Goal: Task Accomplishment & Management: Complete application form

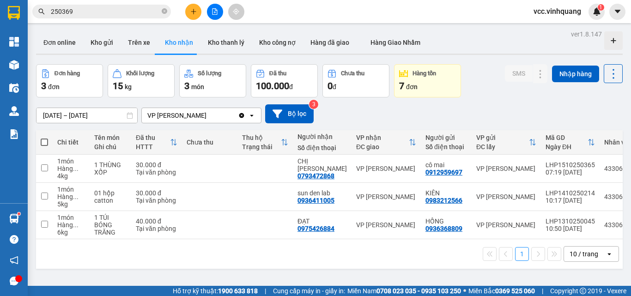
click at [197, 10] on button at bounding box center [193, 12] width 16 height 16
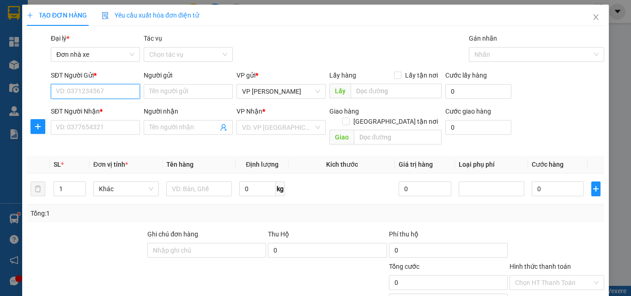
click at [88, 92] on input "SĐT Người Gửi *" at bounding box center [95, 91] width 89 height 15
paste input "0898197152"
type input "0898197152"
click at [116, 110] on div "0898197152 - BÌNH" at bounding box center [94, 110] width 77 height 10
type input "BÌNH"
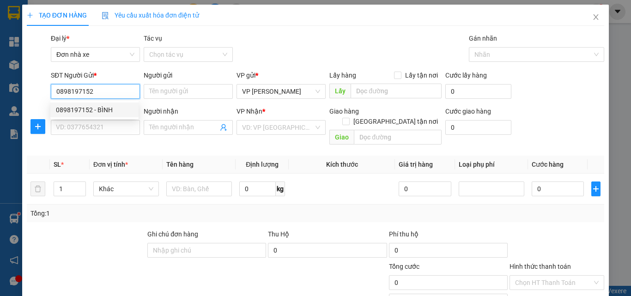
type input "0984569124"
type input "PHƯƠNG"
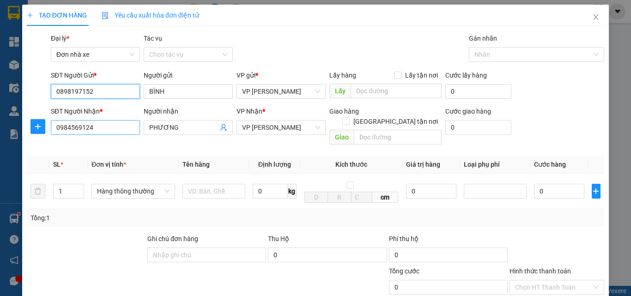
type input "0898197152"
click at [114, 125] on input "0984569124" at bounding box center [95, 127] width 89 height 15
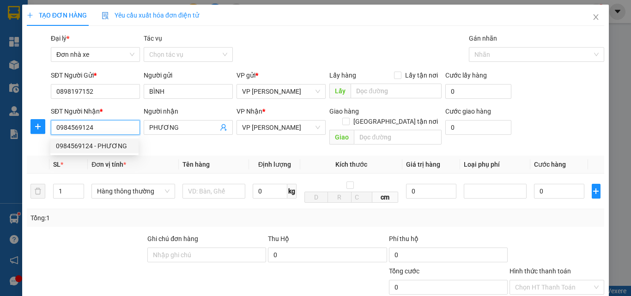
click at [114, 128] on input "0984569124" at bounding box center [95, 127] width 89 height 15
paste input "0877266727"
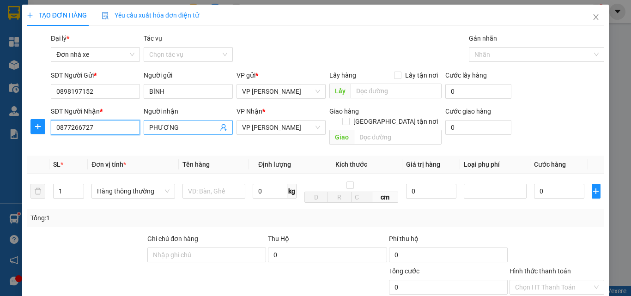
type input "0877266727"
click at [177, 130] on input "PHƯƠNG" at bounding box center [183, 127] width 69 height 10
type input "P"
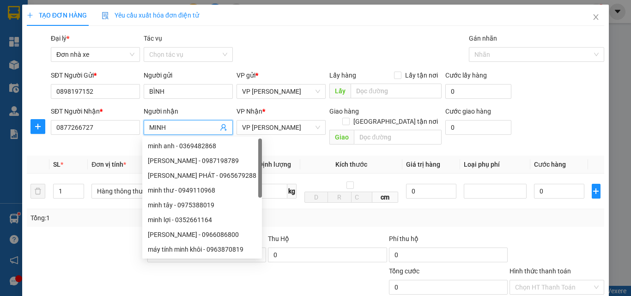
type input "MINH"
click at [193, 105] on form "SĐT Người Gửi * 0898197152 Người gửi BÌNH VP gửi * VP [PERSON_NAME] Lấy hàng Lấ…" at bounding box center [316, 109] width 578 height 79
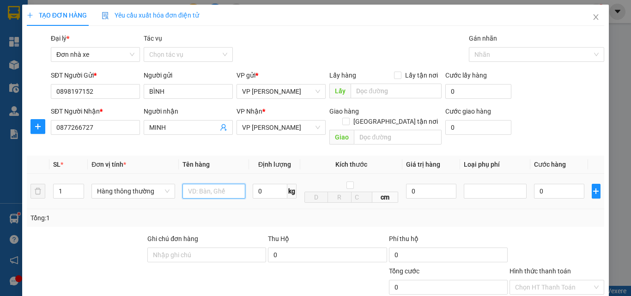
click at [214, 185] on input "text" at bounding box center [214, 191] width 63 height 15
type input "BỌC BẠC THUỐC"
click at [275, 184] on input "0" at bounding box center [270, 191] width 35 height 15
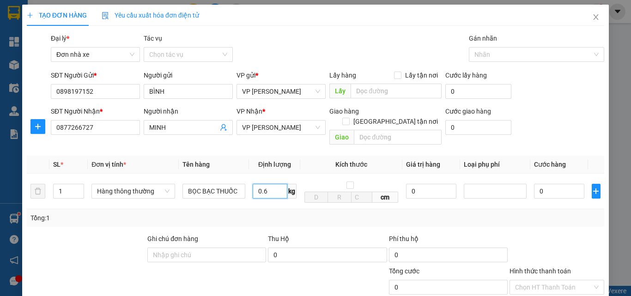
type input "0.6"
type input "30.000"
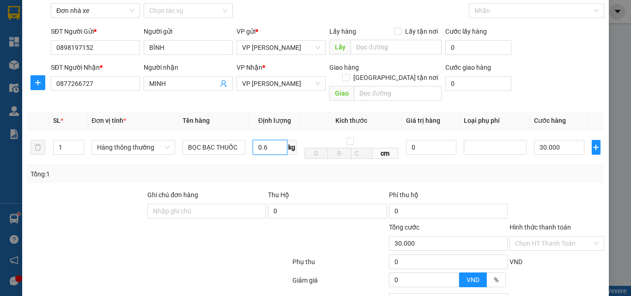
scroll to position [116, 0]
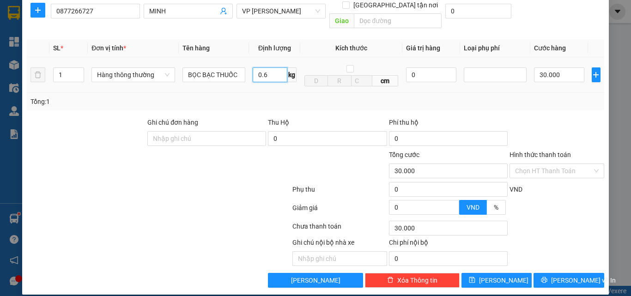
click at [265, 69] on input "0.6" at bounding box center [270, 74] width 35 height 15
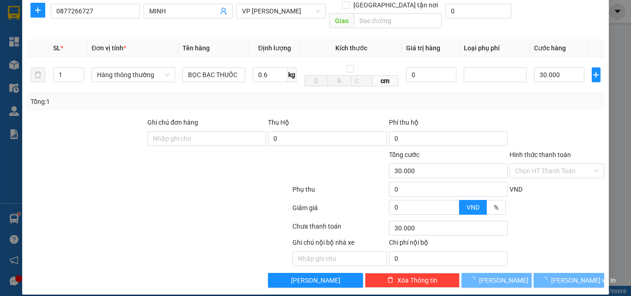
drag, startPoint x: 564, startPoint y: 217, endPoint x: 565, endPoint y: 205, distance: 12.5
click at [565, 219] on div "Chọn HT Thanh Toán" at bounding box center [557, 228] width 97 height 18
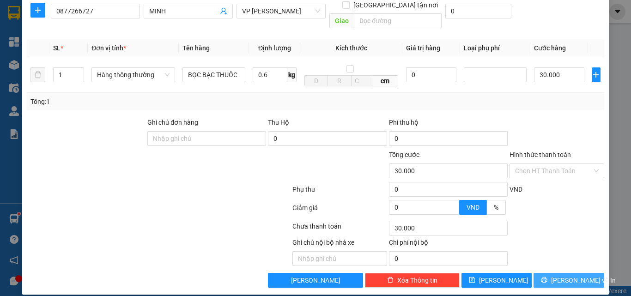
click at [567, 275] on span "[PERSON_NAME] và In" at bounding box center [583, 280] width 65 height 10
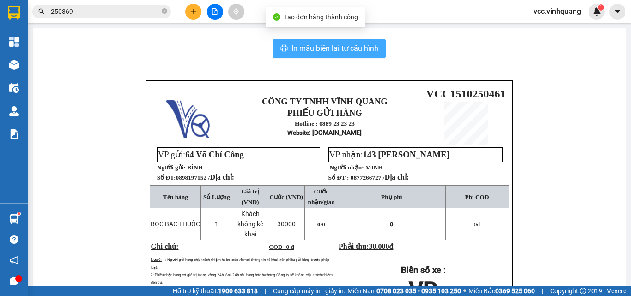
click at [337, 55] on button "In mẫu biên lai tự cấu hình" at bounding box center [329, 48] width 113 height 18
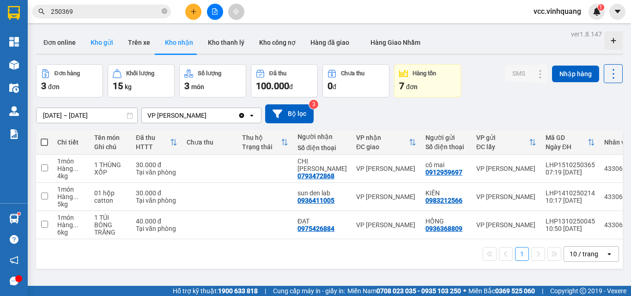
click at [110, 41] on button "Kho gửi" at bounding box center [101, 42] width 37 height 22
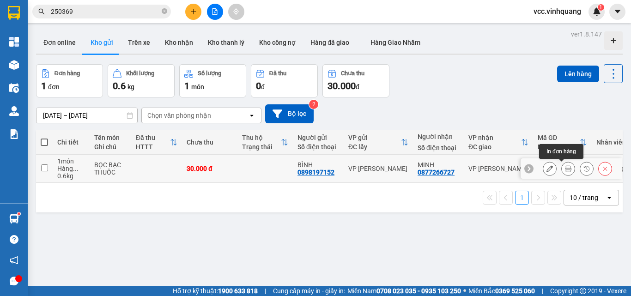
click at [565, 170] on icon at bounding box center [568, 168] width 6 height 6
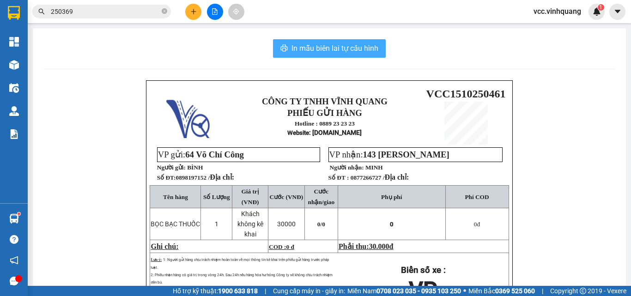
click at [328, 42] on button "In mẫu biên lai tự cấu hình" at bounding box center [329, 48] width 113 height 18
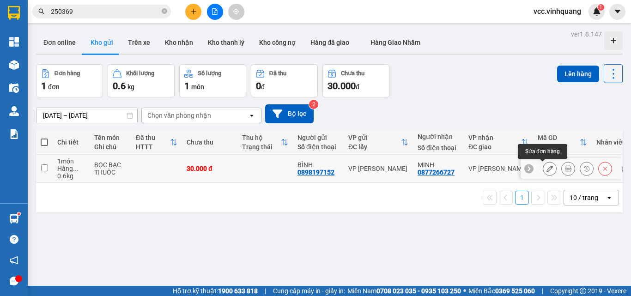
click at [547, 169] on icon at bounding box center [550, 168] width 6 height 6
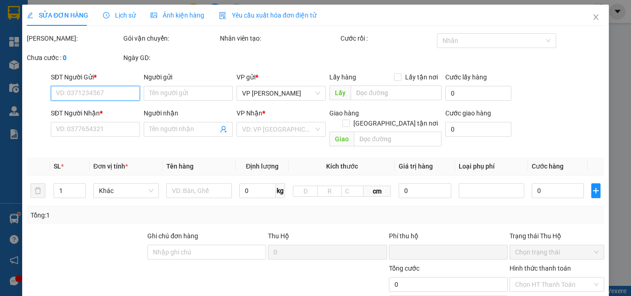
type input "0898197152"
type input "BÌNH"
type input "0877266727"
type input "MINH"
type input "0"
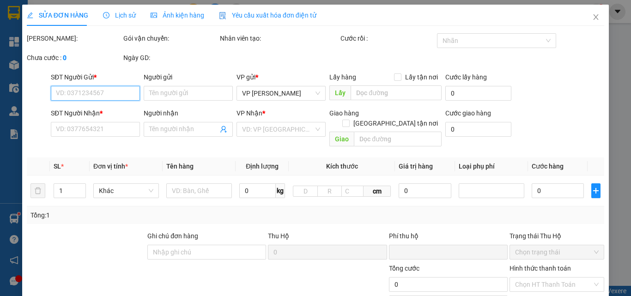
type input "30.000"
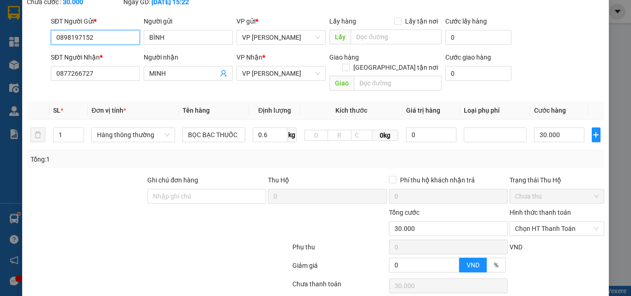
scroll to position [113, 0]
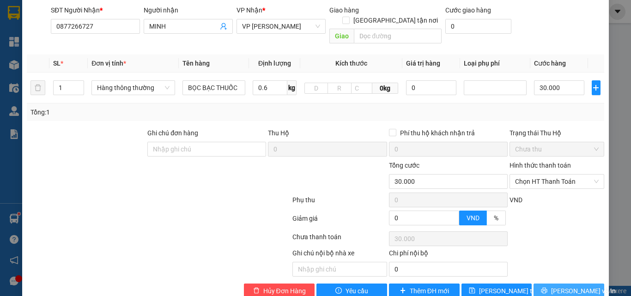
click at [567, 286] on span "[PERSON_NAME] và In" at bounding box center [583, 291] width 65 height 10
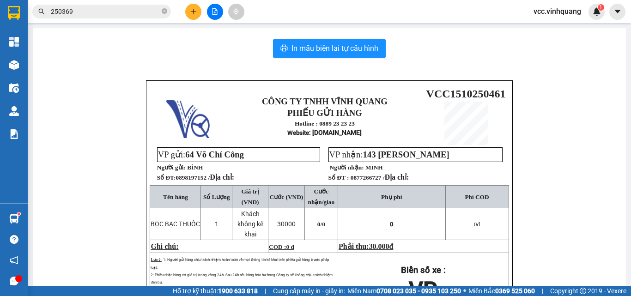
click at [188, 10] on button at bounding box center [193, 12] width 16 height 16
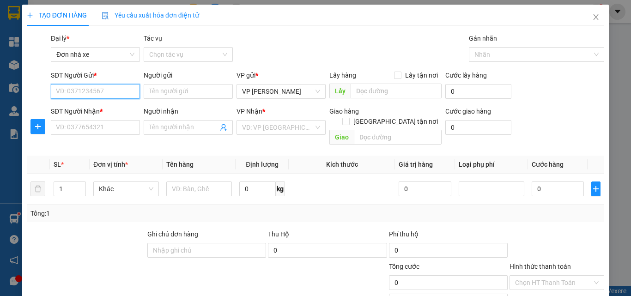
click at [64, 91] on input "SĐT Người Gửi *" at bounding box center [95, 91] width 89 height 15
paste input "0972999483"
type input "0972999483"
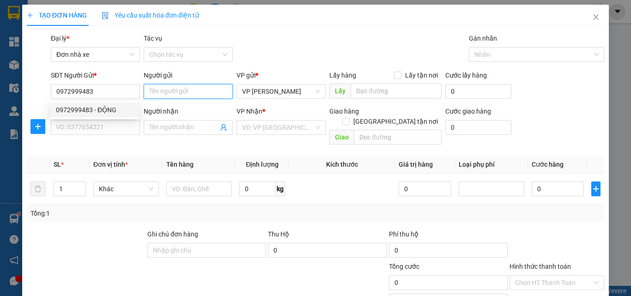
click at [162, 88] on input "Người gửi" at bounding box center [188, 91] width 89 height 15
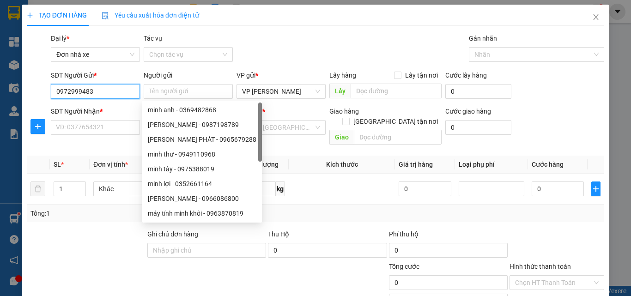
click at [109, 88] on input "0972999483" at bounding box center [95, 91] width 89 height 15
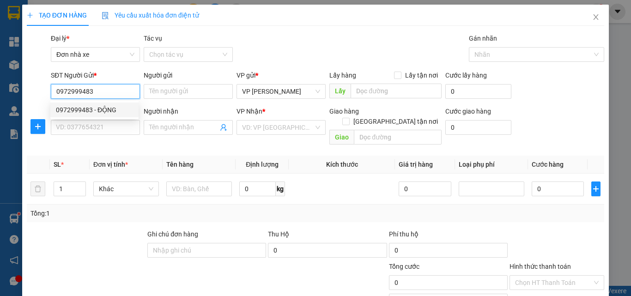
click at [111, 112] on div "0972999483 - ĐỘNG" at bounding box center [94, 110] width 77 height 10
type input "ĐỘNG"
type input "0812020194"
type input "đức"
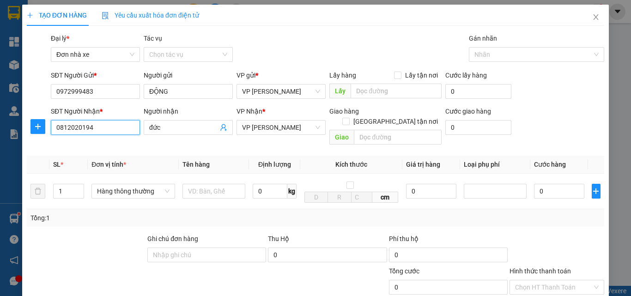
click at [98, 127] on input "0812020194" at bounding box center [95, 127] width 89 height 15
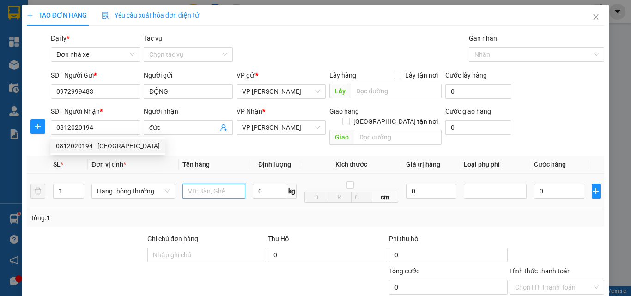
click at [209, 184] on input "text" at bounding box center [214, 191] width 63 height 15
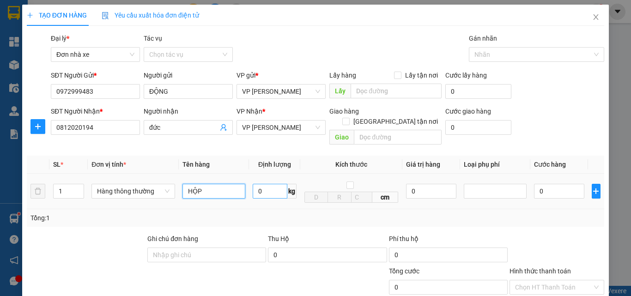
type input "HỘP"
click at [263, 184] on input "0" at bounding box center [270, 191] width 35 height 15
type input "4"
type input "30.000"
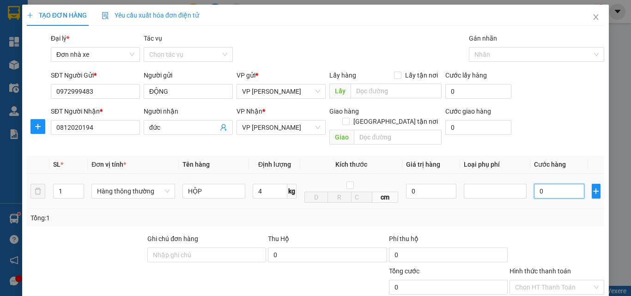
type input "30.000"
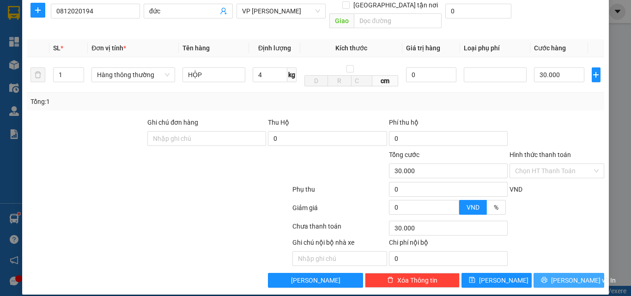
click at [555, 275] on span "[PERSON_NAME] và In" at bounding box center [583, 280] width 65 height 10
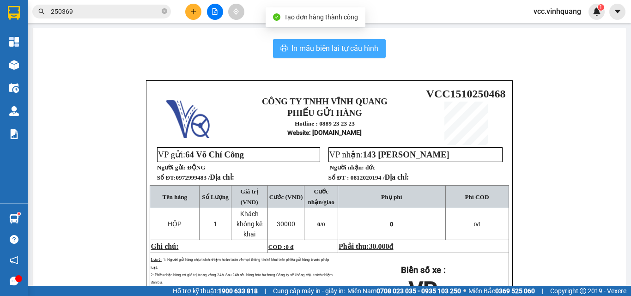
click at [341, 48] on span "In mẫu biên lai tự cấu hình" at bounding box center [335, 49] width 87 height 12
click at [340, 48] on span "In mẫu biên lai tự cấu hình" at bounding box center [335, 49] width 87 height 12
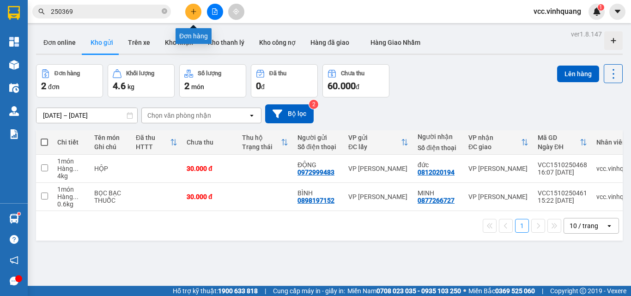
click at [197, 8] on button at bounding box center [193, 12] width 16 height 16
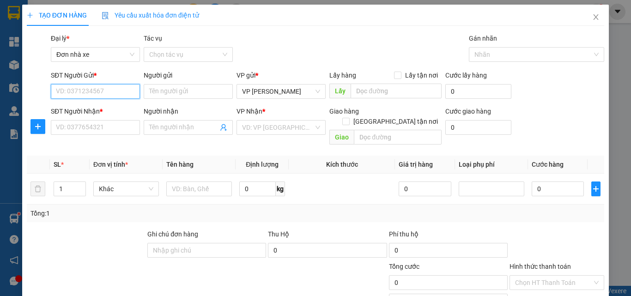
click at [86, 88] on input "SĐT Người Gửi *" at bounding box center [95, 91] width 89 height 15
paste input "0898869138"
type input "0898869138"
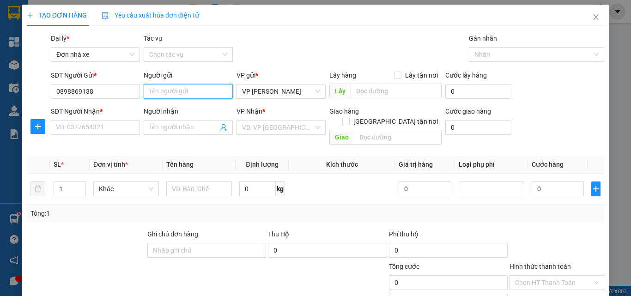
click at [167, 92] on input "Người gửi" at bounding box center [188, 91] width 89 height 15
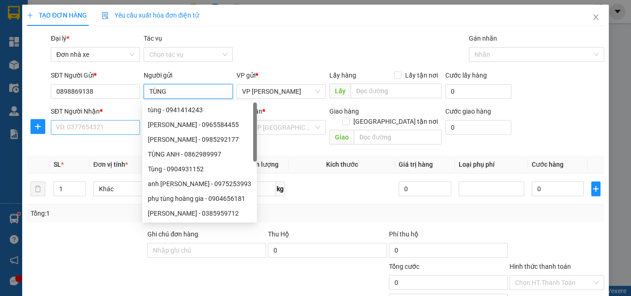
type input "TÙNG"
click at [76, 128] on input "SĐT Người Nhận *" at bounding box center [95, 127] width 89 height 15
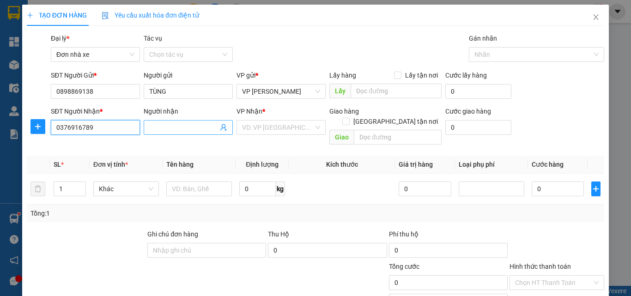
type input "0376916789"
click at [155, 126] on input "Người nhận" at bounding box center [183, 127] width 69 height 10
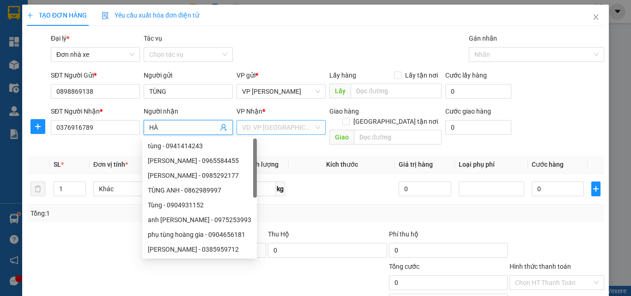
type input "HÀ"
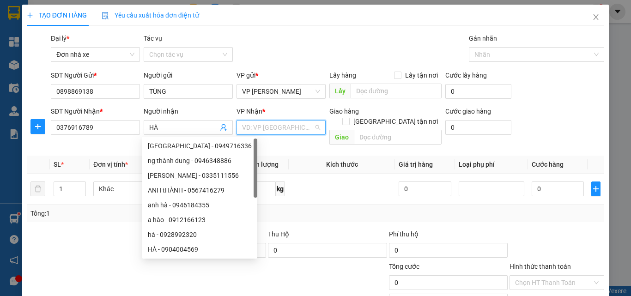
click at [273, 128] on input "search" at bounding box center [278, 128] width 72 height 14
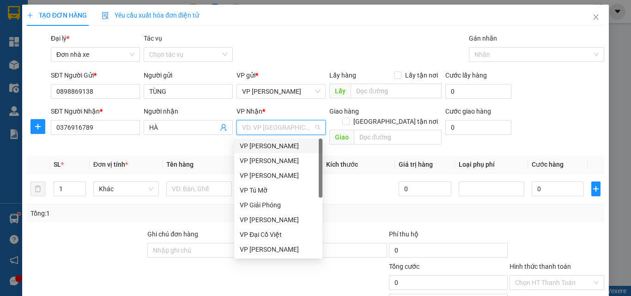
type input "L"
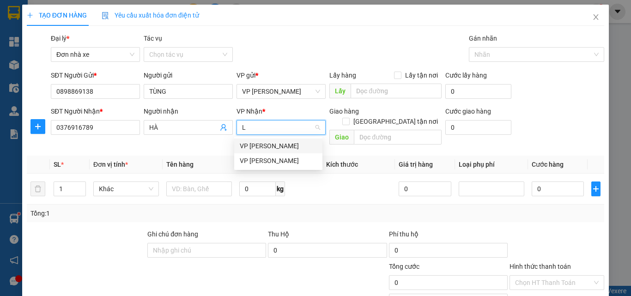
click at [272, 152] on div "VP [PERSON_NAME]" at bounding box center [278, 146] width 88 height 15
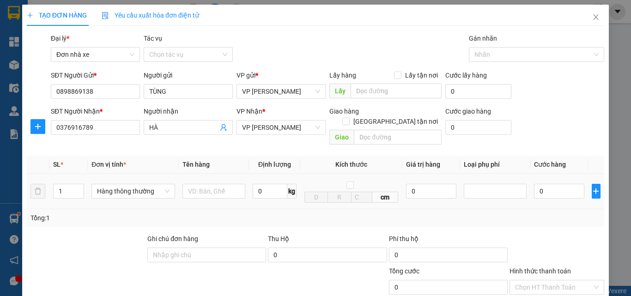
click at [202, 182] on div at bounding box center [214, 191] width 63 height 18
click at [204, 184] on input "text" at bounding box center [214, 191] width 63 height 15
type input "HỘP NƯỚC HOA"
click at [260, 184] on input "0" at bounding box center [270, 191] width 35 height 15
type input "2"
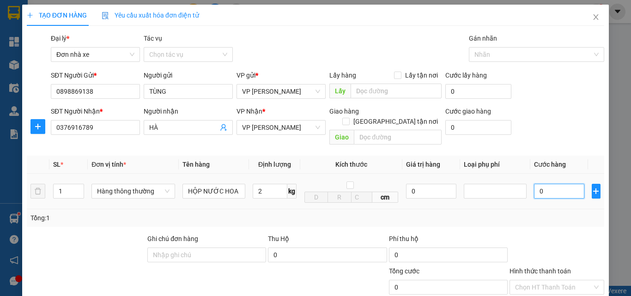
type input "30.000"
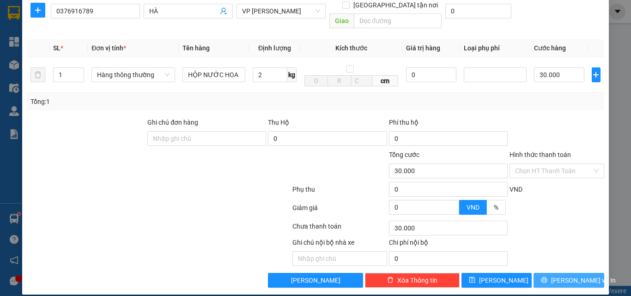
click at [564, 275] on span "[PERSON_NAME] và In" at bounding box center [583, 280] width 65 height 10
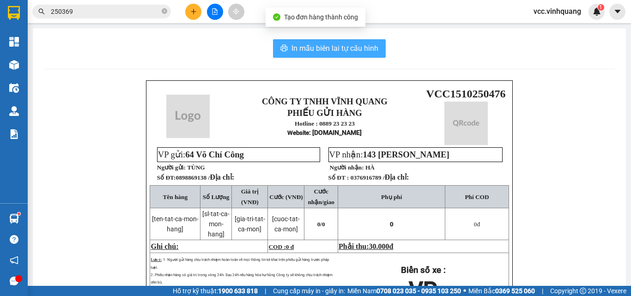
click at [341, 47] on span "In mẫu biên lai tự cấu hình" at bounding box center [335, 49] width 87 height 12
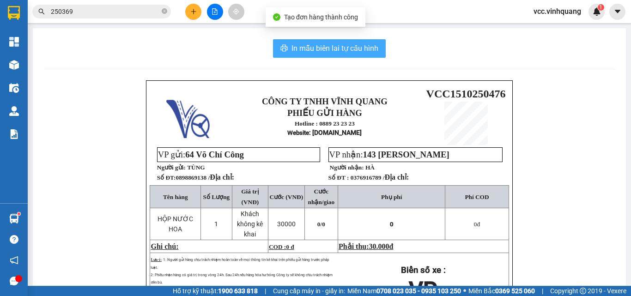
click at [341, 47] on span "In mẫu biên lai tự cấu hình" at bounding box center [335, 49] width 87 height 12
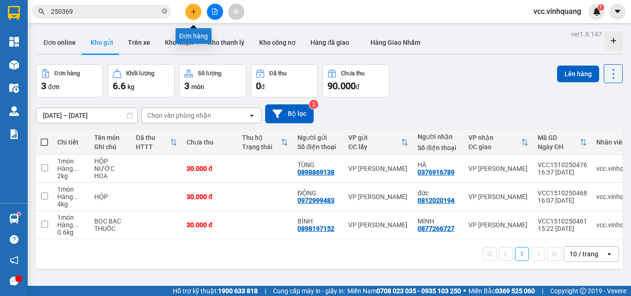
click at [188, 12] on button at bounding box center [193, 12] width 16 height 16
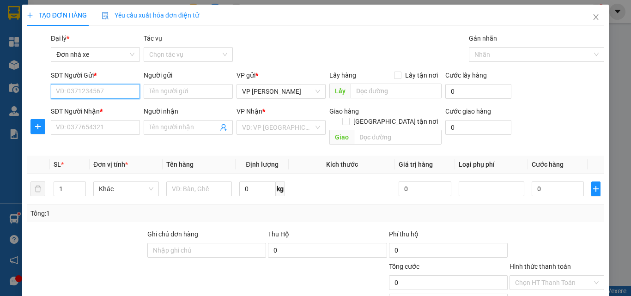
click at [79, 93] on input "SĐT Người Gửi *" at bounding box center [95, 91] width 89 height 15
click at [75, 93] on input "SĐT Người Gửi *" at bounding box center [95, 91] width 89 height 15
type input "0936411005"
click at [118, 111] on div "0936411005 - sun den lab" at bounding box center [94, 110] width 77 height 10
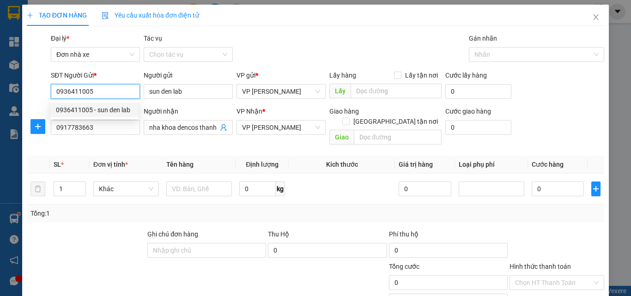
type input "sun den lab"
type input "0917783663"
type input "nha khoa dencos thanh hóa"
type input "0936411005"
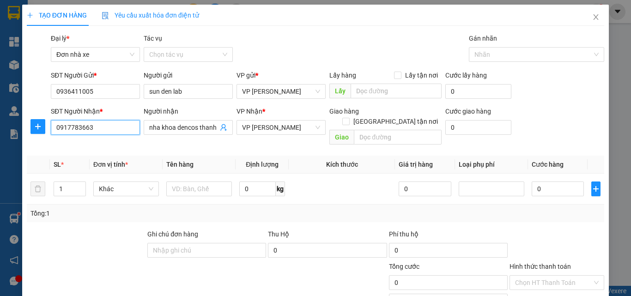
click at [96, 131] on input "0917783663" at bounding box center [95, 127] width 89 height 15
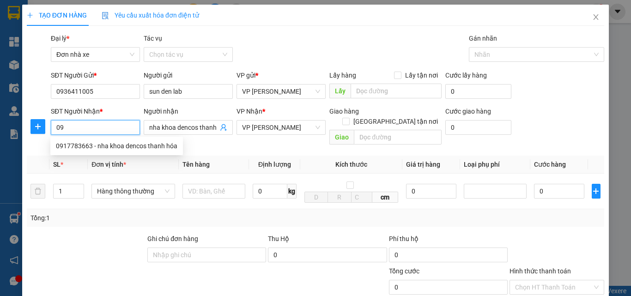
type input "0"
type input "0983212566"
click at [99, 152] on div "0983212566 - KIÊN" at bounding box center [94, 146] width 88 height 15
type input "KIÊN"
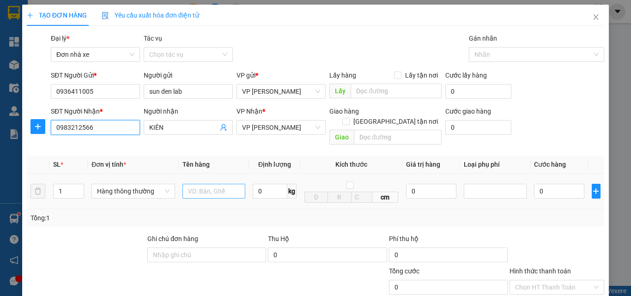
type input "0983212566"
click at [213, 184] on input "text" at bounding box center [214, 191] width 63 height 15
type input "HỘP RĂNG"
click at [269, 184] on input "0" at bounding box center [270, 191] width 35 height 15
type input "0.3"
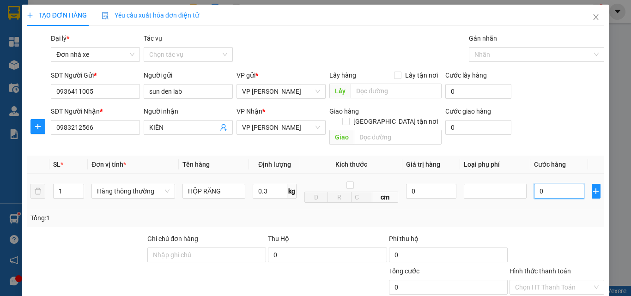
type input "30.000"
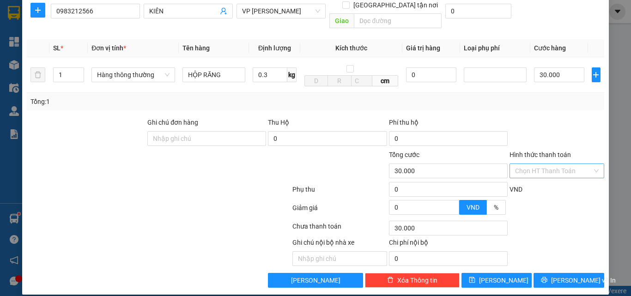
click at [547, 164] on input "Hình thức thanh toán" at bounding box center [553, 171] width 77 height 14
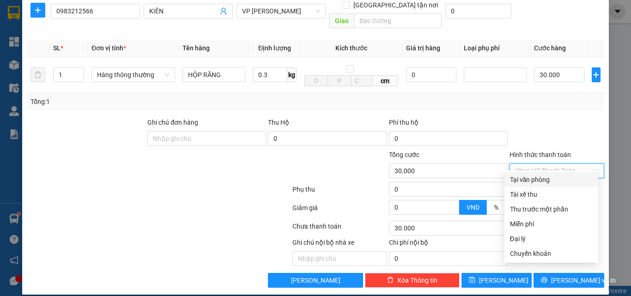
click at [533, 175] on div "Tại văn phòng" at bounding box center [551, 180] width 83 height 10
type input "0"
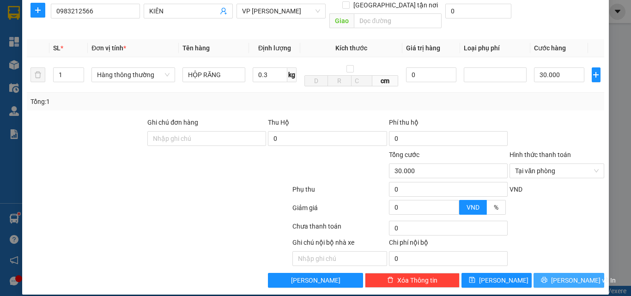
click at [558, 275] on span "[PERSON_NAME] và In" at bounding box center [583, 280] width 65 height 10
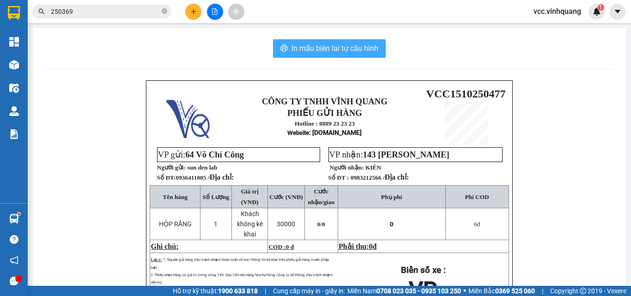
click at [324, 45] on span "In mẫu biên lai tự cấu hình" at bounding box center [335, 49] width 87 height 12
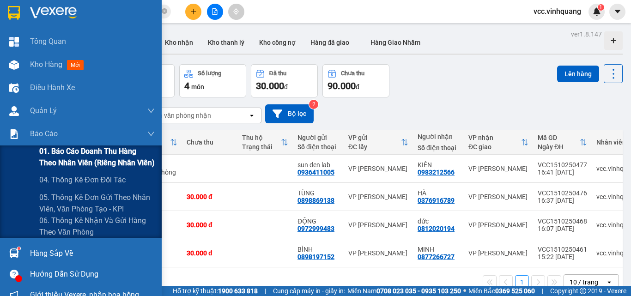
drag, startPoint x: 67, startPoint y: 158, endPoint x: 124, endPoint y: 158, distance: 56.4
click at [70, 158] on span "01. Báo cáo doanh thu hàng theo nhân viên (riêng nhân viên)" at bounding box center [97, 157] width 116 height 23
